Goal: Obtain resource: Obtain resource

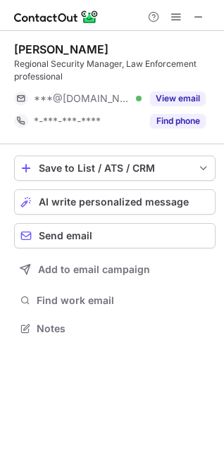
scroll to position [319, 224]
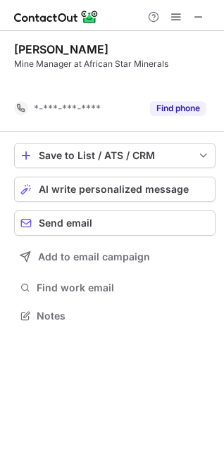
scroll to position [284, 224]
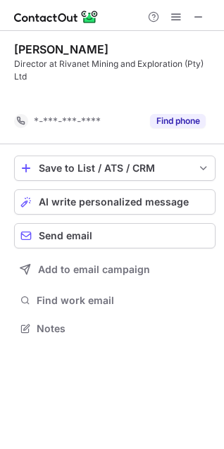
scroll to position [297, 224]
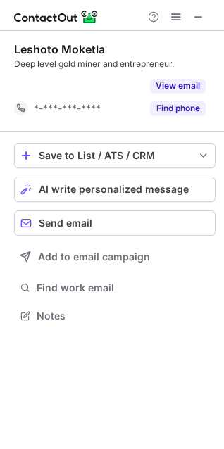
scroll to position [284, 224]
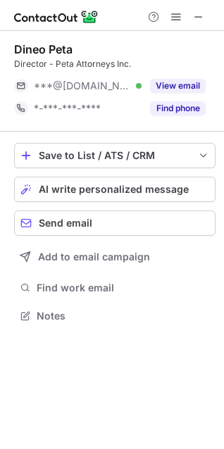
scroll to position [306, 224]
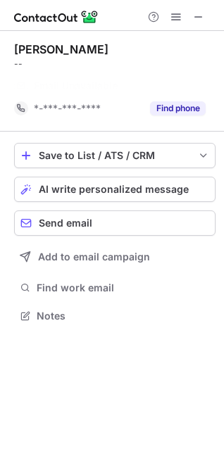
scroll to position [284, 224]
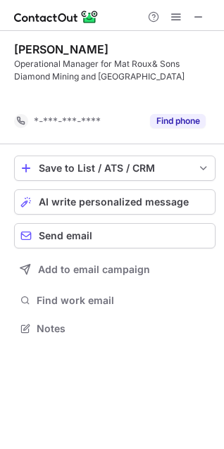
scroll to position [297, 224]
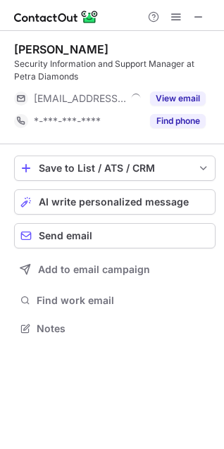
scroll to position [319, 224]
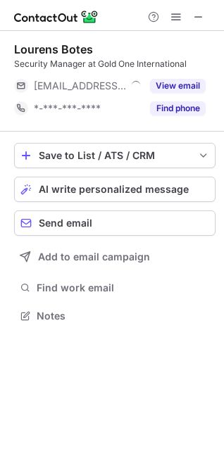
scroll to position [306, 224]
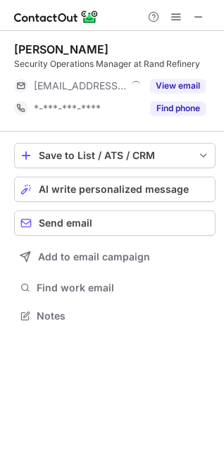
scroll to position [306, 224]
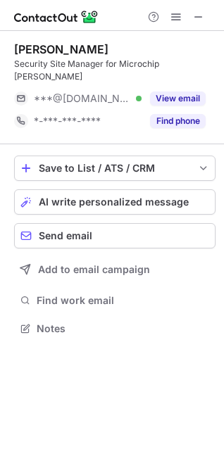
scroll to position [306, 224]
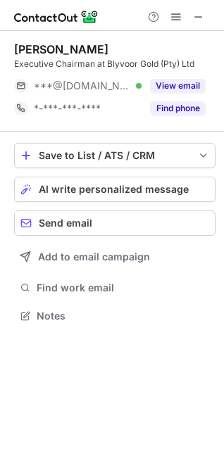
scroll to position [306, 224]
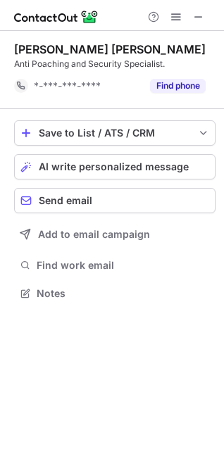
scroll to position [284, 224]
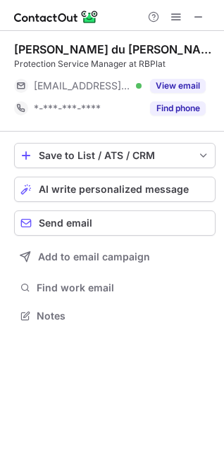
scroll to position [306, 224]
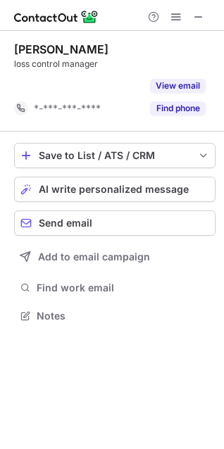
scroll to position [284, 224]
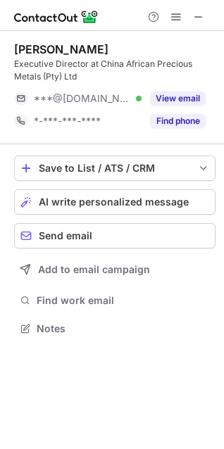
scroll to position [319, 224]
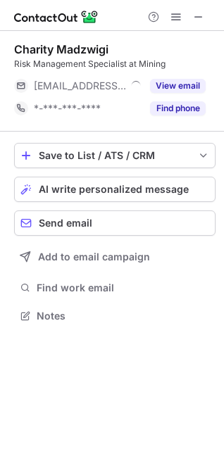
scroll to position [306, 224]
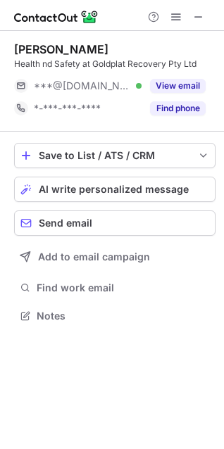
scroll to position [306, 224]
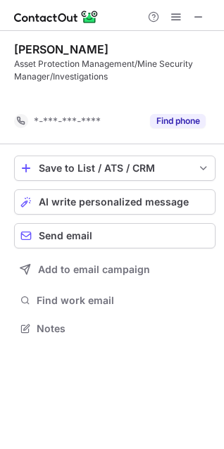
scroll to position [297, 224]
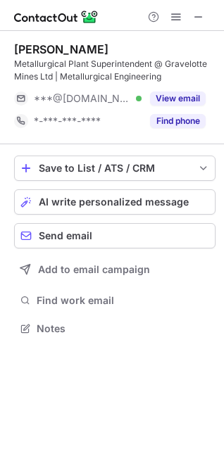
scroll to position [319, 224]
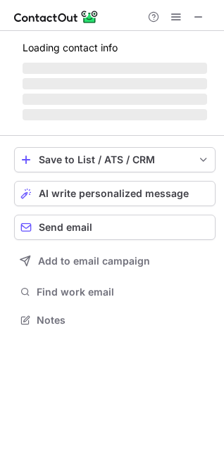
scroll to position [306, 224]
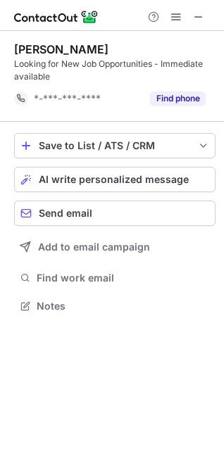
scroll to position [297, 224]
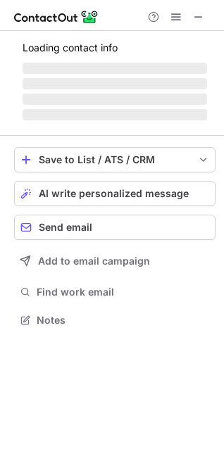
scroll to position [306, 224]
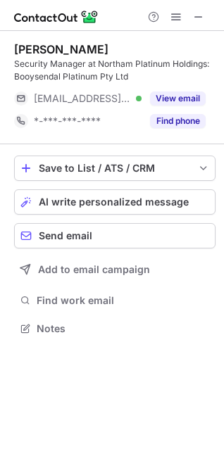
scroll to position [319, 224]
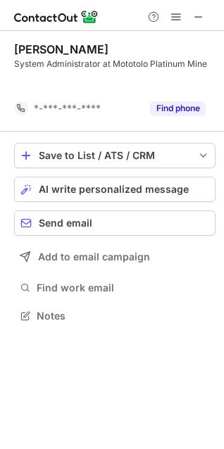
scroll to position [284, 224]
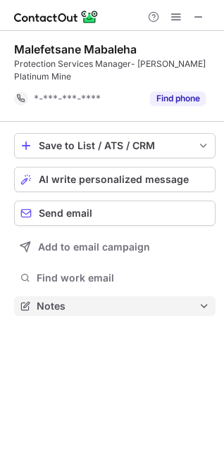
scroll to position [297, 224]
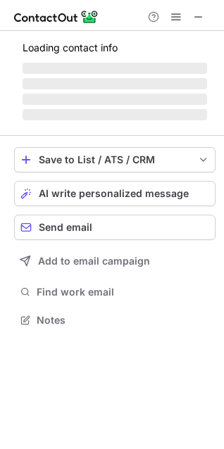
scroll to position [311, 224]
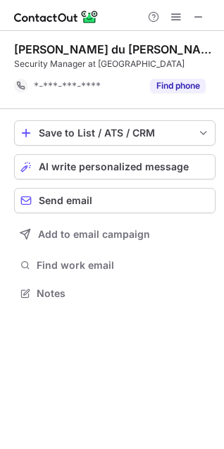
scroll to position [284, 224]
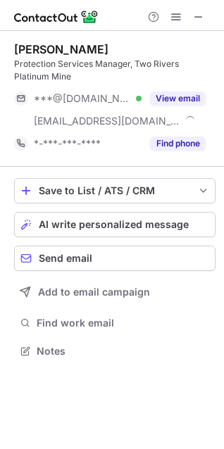
scroll to position [342, 224]
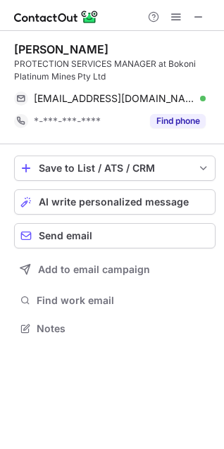
scroll to position [319, 224]
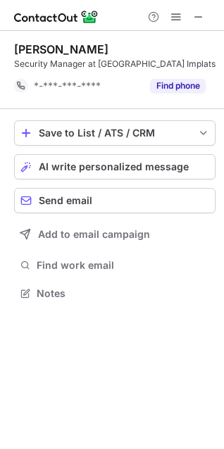
scroll to position [284, 224]
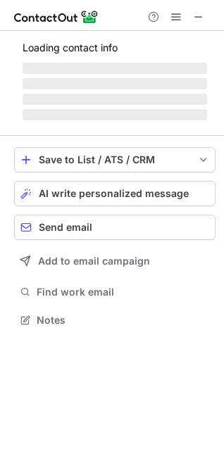
scroll to position [319, 224]
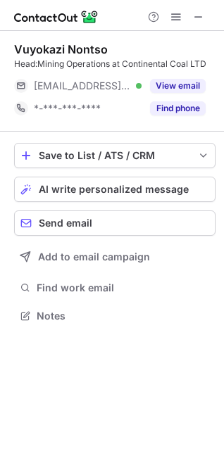
scroll to position [306, 224]
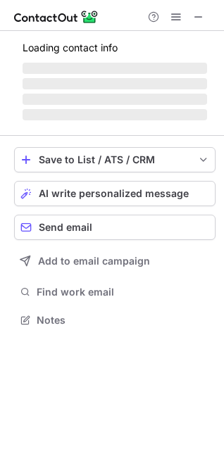
scroll to position [306, 224]
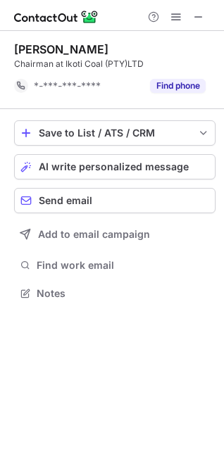
scroll to position [284, 224]
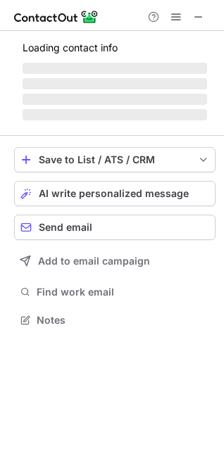
scroll to position [306, 224]
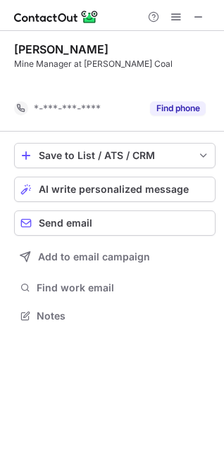
scroll to position [284, 224]
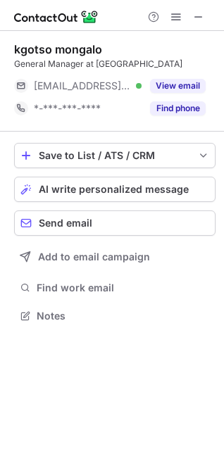
scroll to position [306, 224]
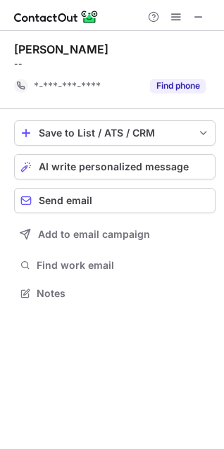
scroll to position [284, 224]
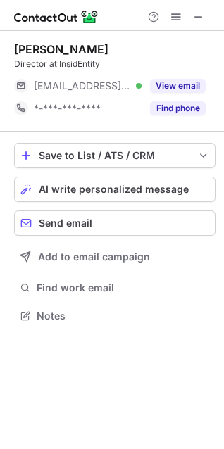
scroll to position [306, 224]
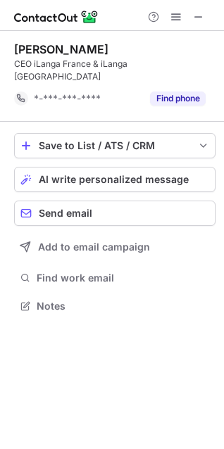
scroll to position [284, 224]
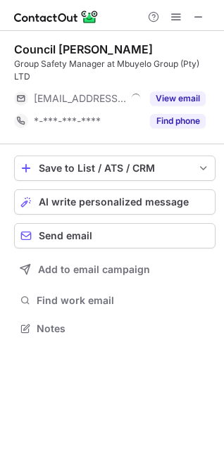
scroll to position [319, 224]
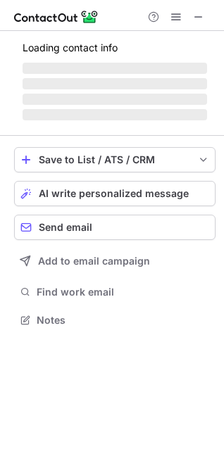
scroll to position [319, 224]
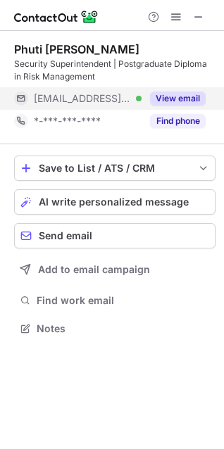
click at [180, 99] on button "View email" at bounding box center [178, 99] width 56 height 14
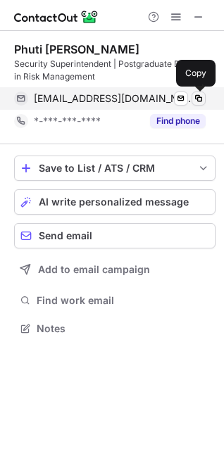
click at [197, 97] on span at bounding box center [198, 98] width 11 height 11
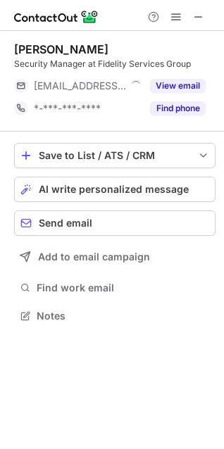
scroll to position [306, 224]
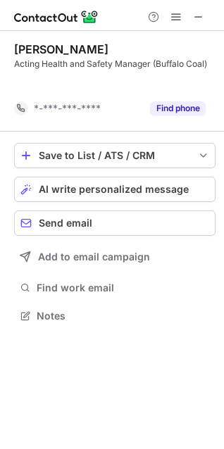
scroll to position [284, 224]
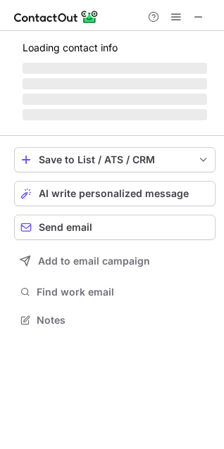
scroll to position [329, 224]
